Goal: Navigation & Orientation: Find specific page/section

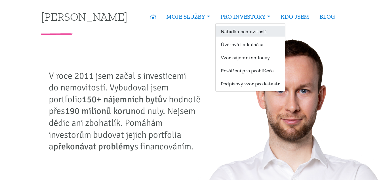
click at [250, 30] on link "Nabídka nemovitostí" at bounding box center [251, 31] width 70 height 11
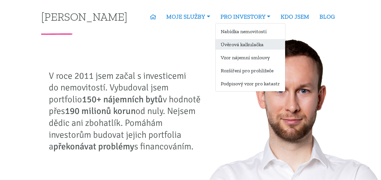
click at [248, 42] on link "Úvěrová kalkulačka" at bounding box center [251, 44] width 70 height 11
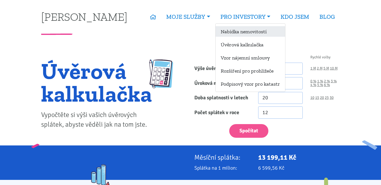
click at [241, 31] on link "Nabídka nemovitostí" at bounding box center [251, 31] width 70 height 11
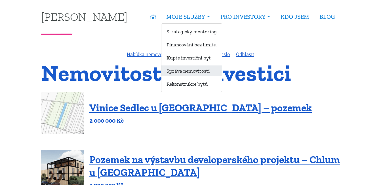
click at [192, 70] on link "Správa nemovitostí" at bounding box center [192, 70] width 60 height 11
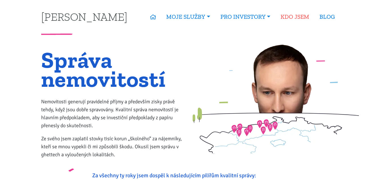
click at [305, 16] on link "KDO JSEM" at bounding box center [295, 16] width 39 height 13
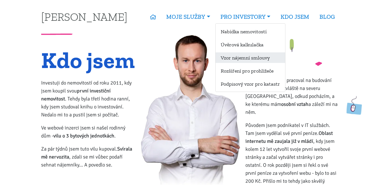
click at [248, 56] on link "Vzor nájemní smlouvy" at bounding box center [251, 57] width 70 height 11
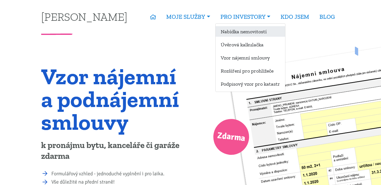
click at [248, 31] on link "Nabídka nemovitostí" at bounding box center [251, 31] width 70 height 11
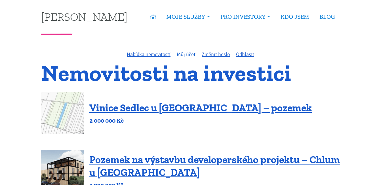
click at [184, 55] on link "Můj účet" at bounding box center [186, 54] width 19 height 6
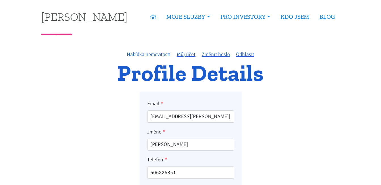
click at [166, 55] on link "Nabídka nemovitostí" at bounding box center [149, 54] width 44 height 6
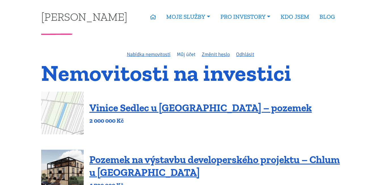
click at [180, 53] on link "Můj účet" at bounding box center [186, 54] width 19 height 6
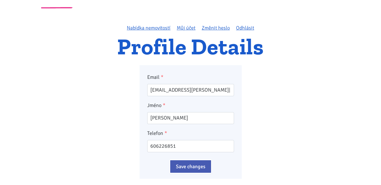
scroll to position [26, 0]
click at [154, 28] on link "Nabídka nemovitostí" at bounding box center [149, 28] width 44 height 6
